Goal: Check status: Check status

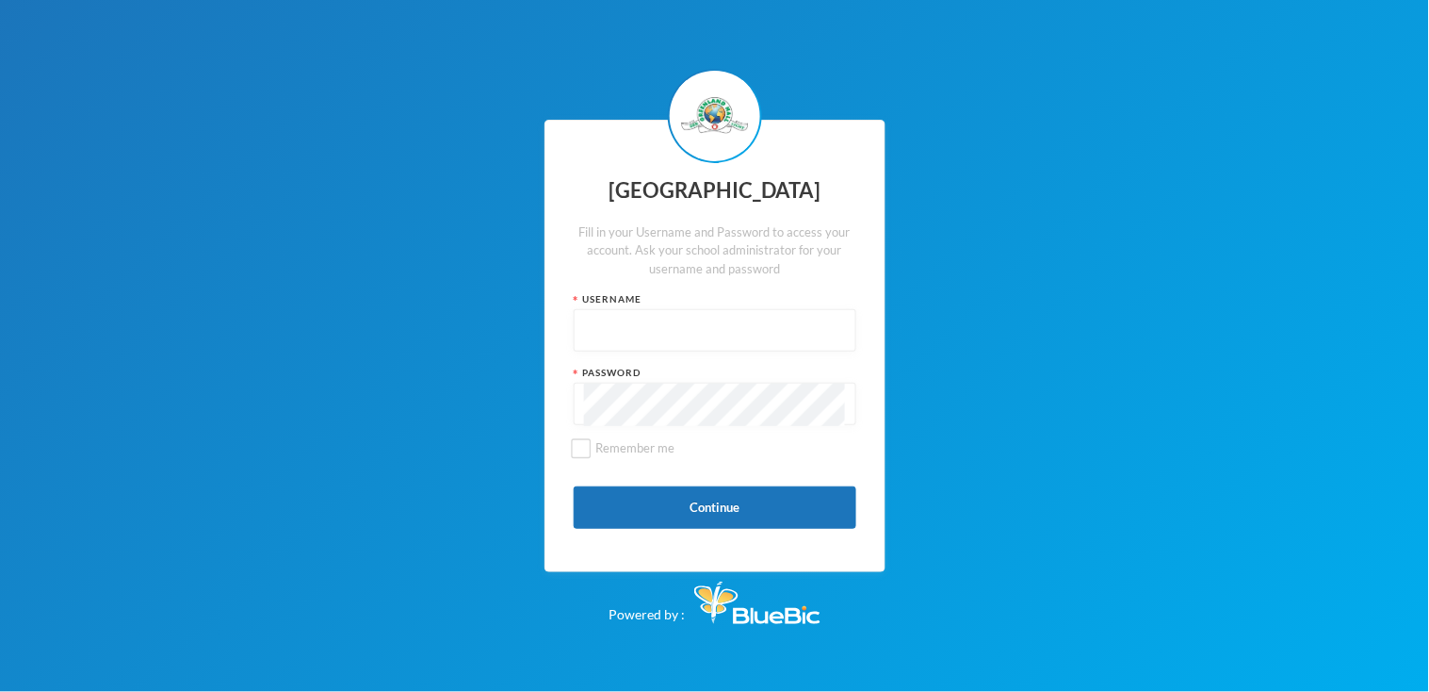
click at [759, 308] on div "Username" at bounding box center [715, 321] width 283 height 59
click at [760, 310] on input "text" at bounding box center [715, 331] width 262 height 42
type input "glh22c4"
click at [784, 517] on button "Continue" at bounding box center [715, 507] width 283 height 42
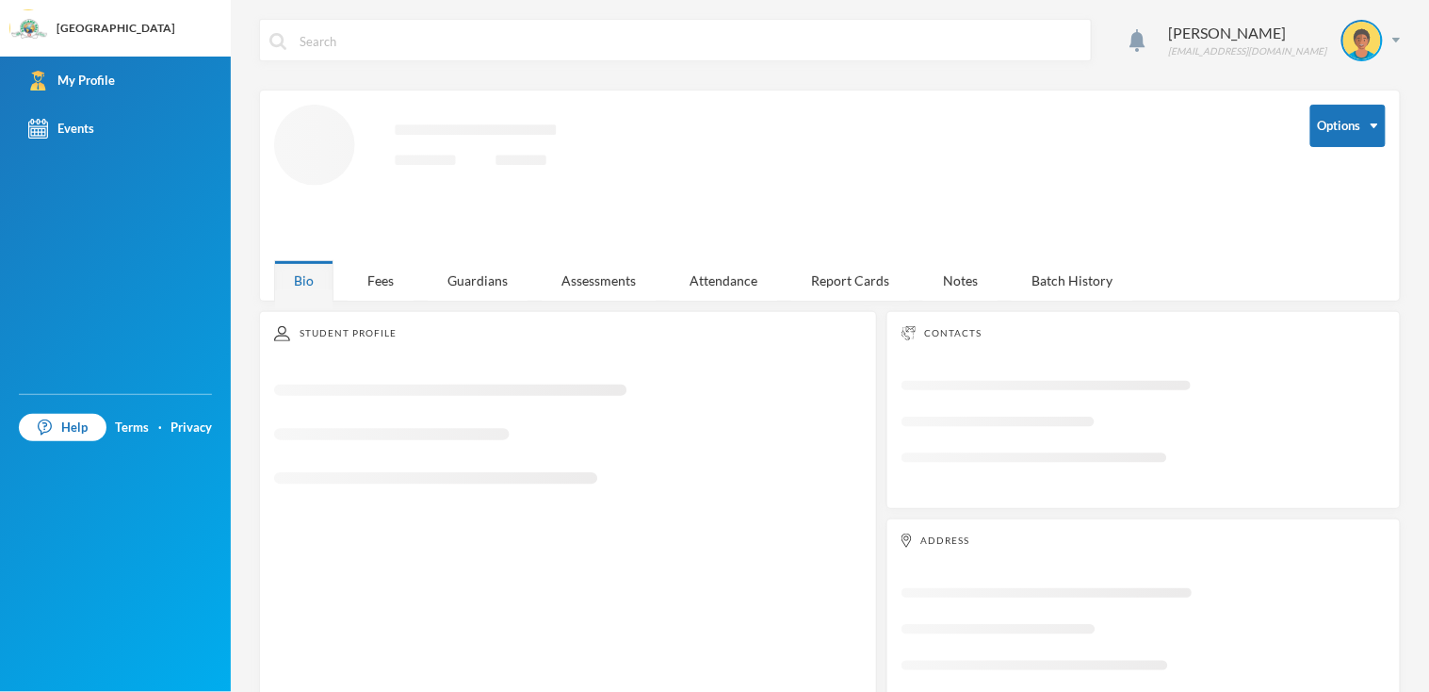
click at [386, 326] on div "Student Profile" at bounding box center [568, 333] width 588 height 15
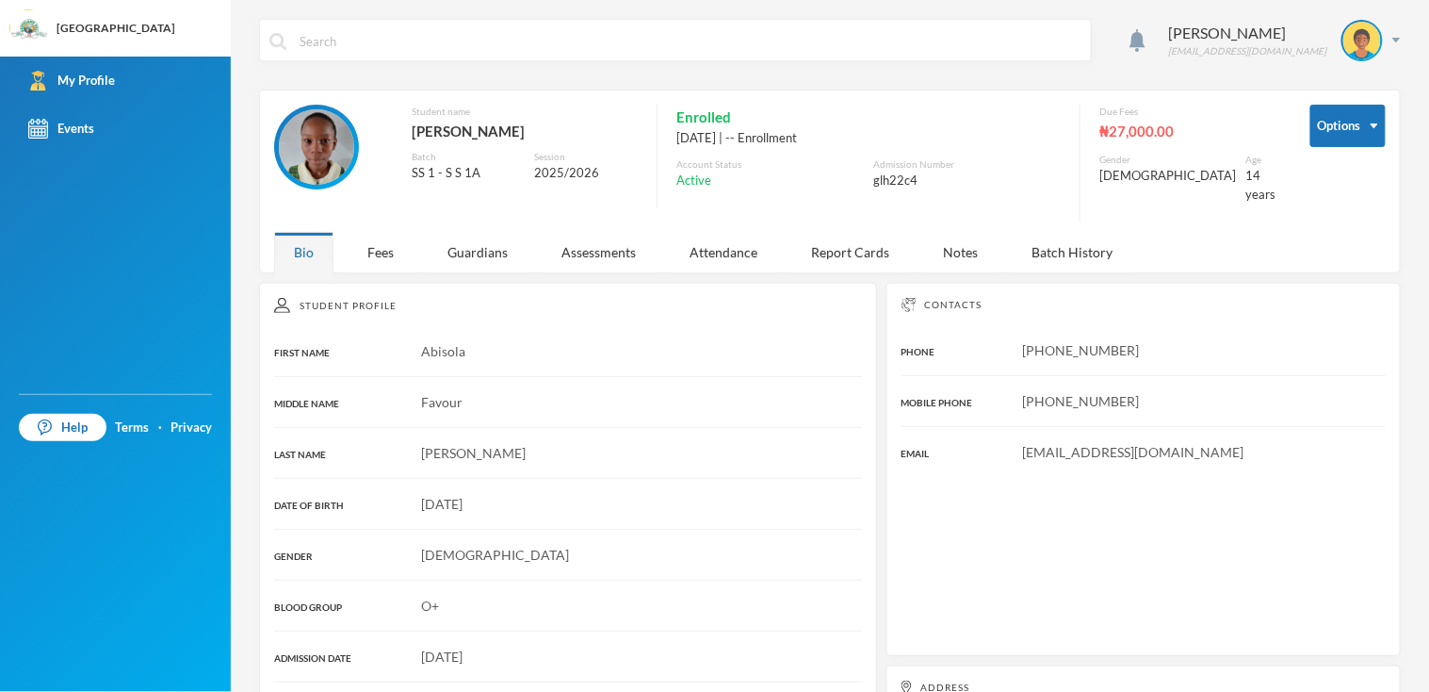
click at [384, 298] on div "Student Profile" at bounding box center [568, 305] width 588 height 15
click at [376, 240] on div "Fees" at bounding box center [381, 252] width 66 height 41
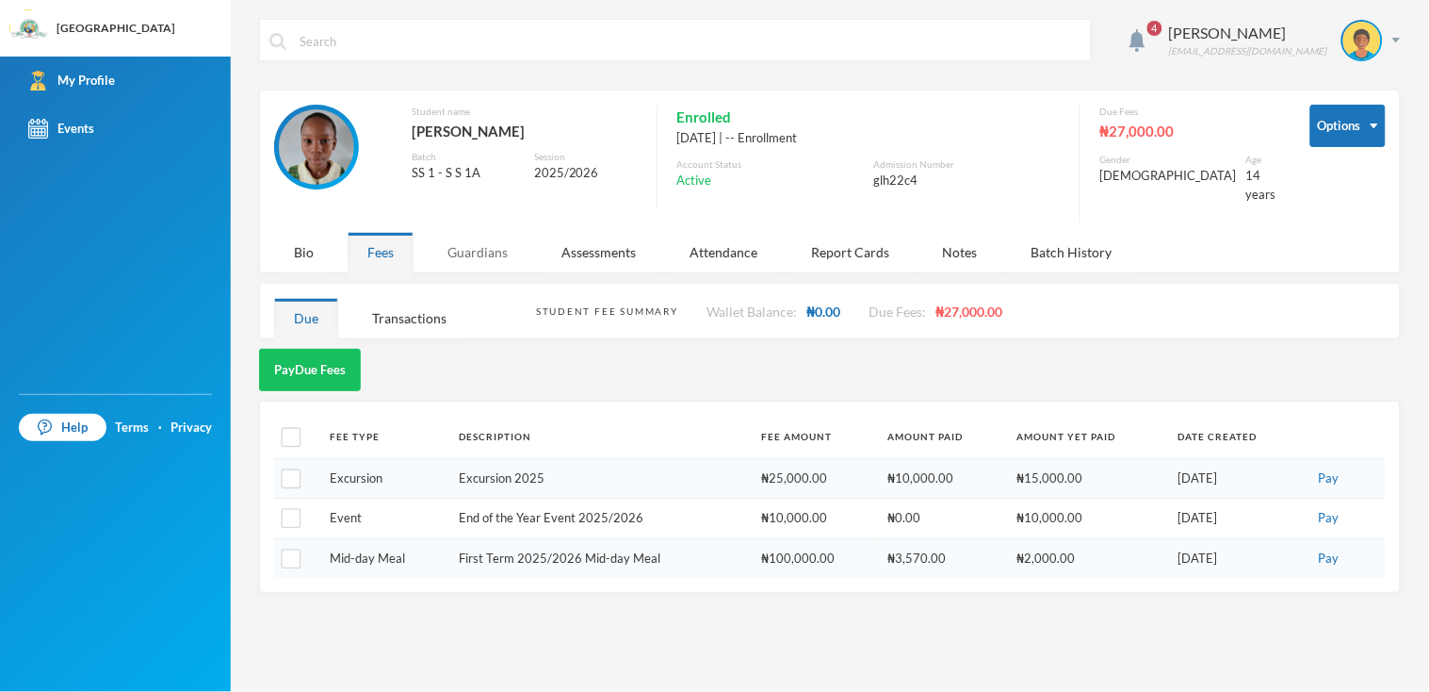
click at [487, 238] on div "Guardians" at bounding box center [478, 252] width 100 height 41
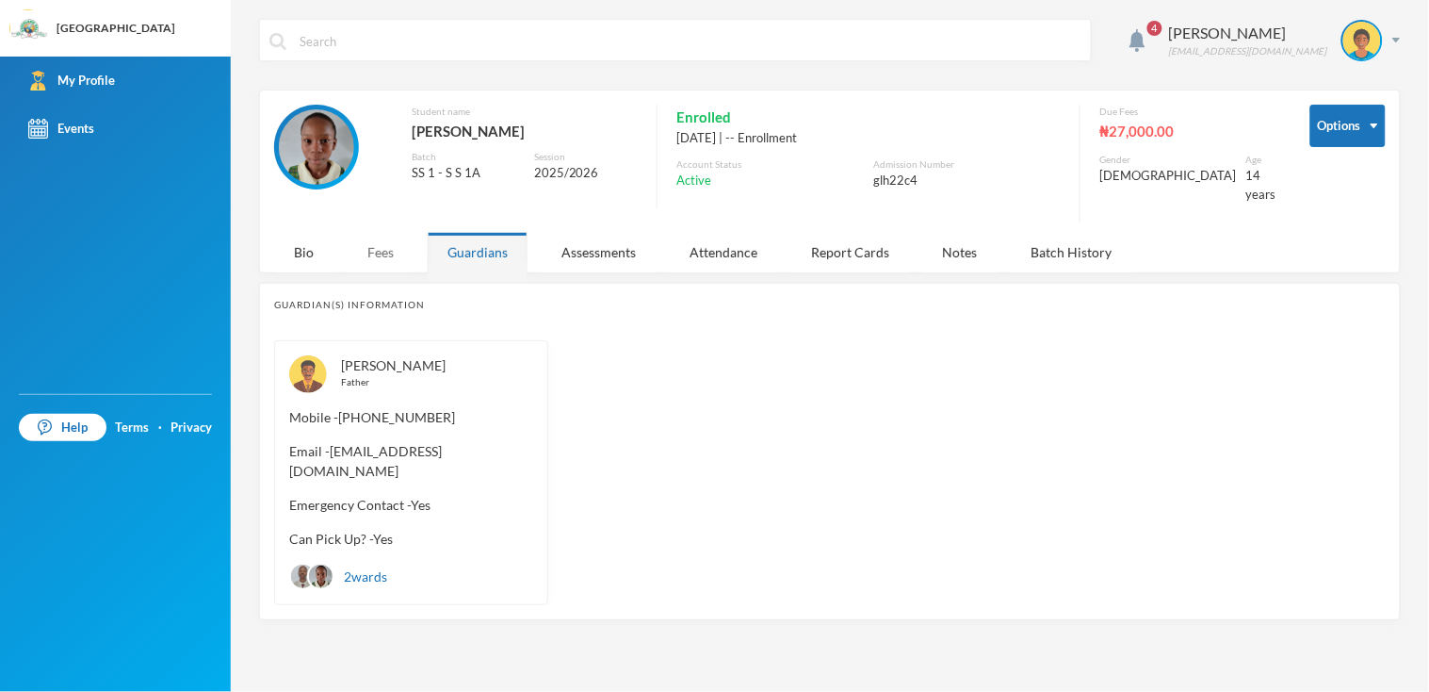
click at [411, 244] on div "Fees" at bounding box center [381, 252] width 66 height 41
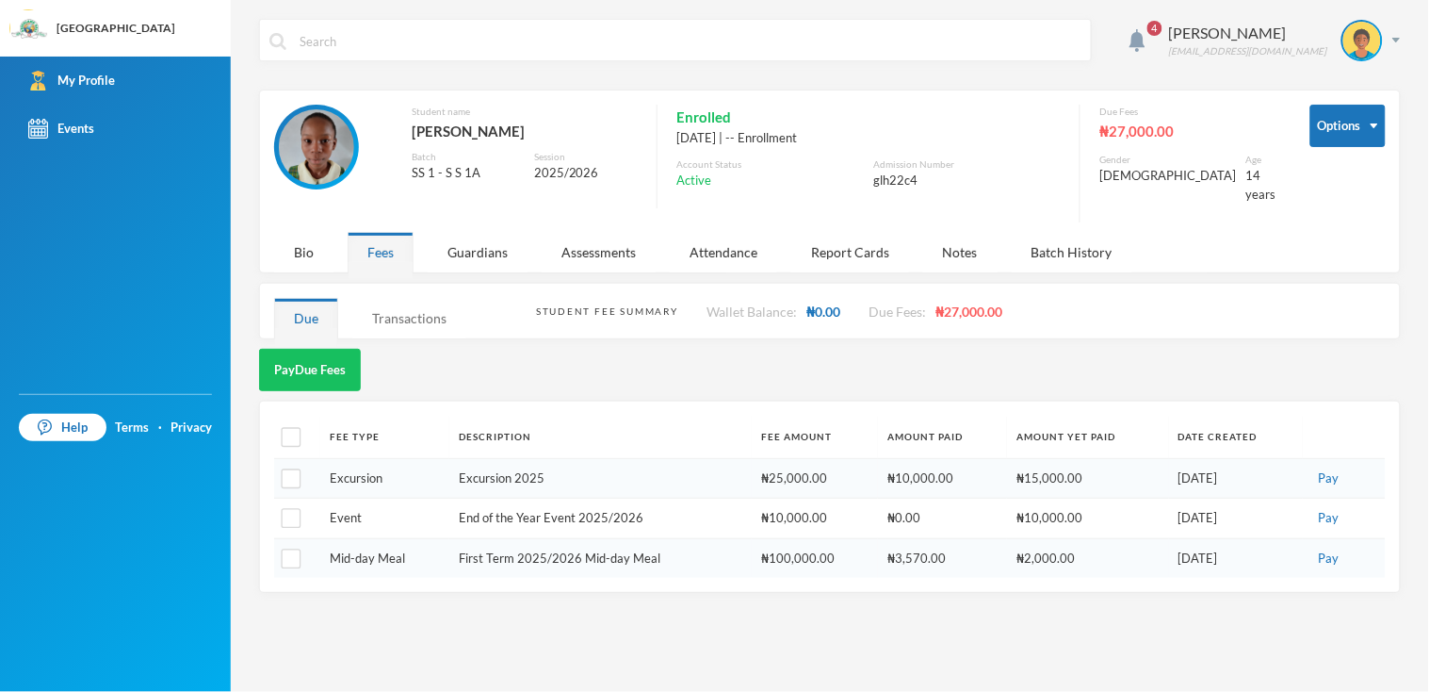
click at [456, 321] on div "Transactions" at bounding box center [409, 318] width 114 height 41
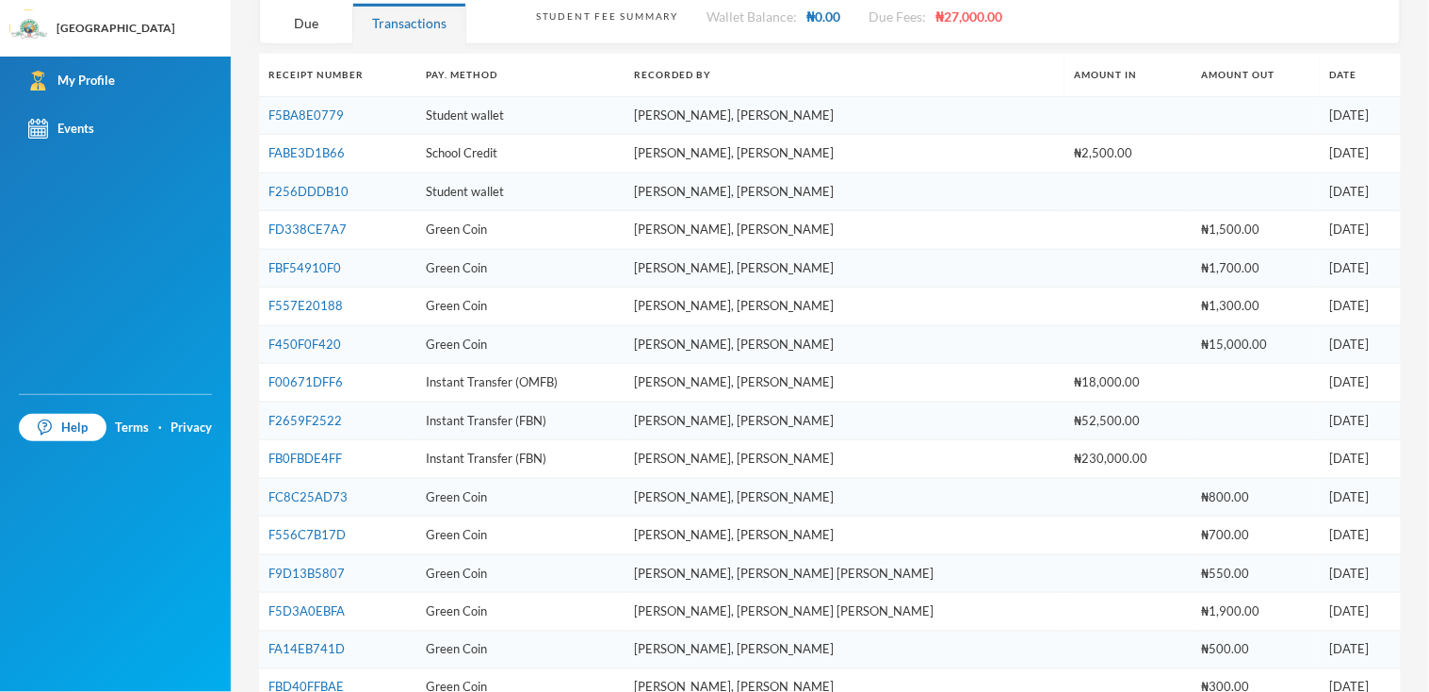
scroll to position [298, 0]
